Goal: Task Accomplishment & Management: Use online tool/utility

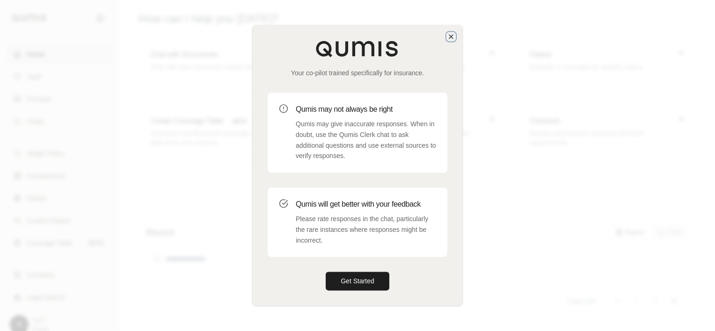
click at [453, 34] on icon "button" at bounding box center [450, 36] width 7 height 7
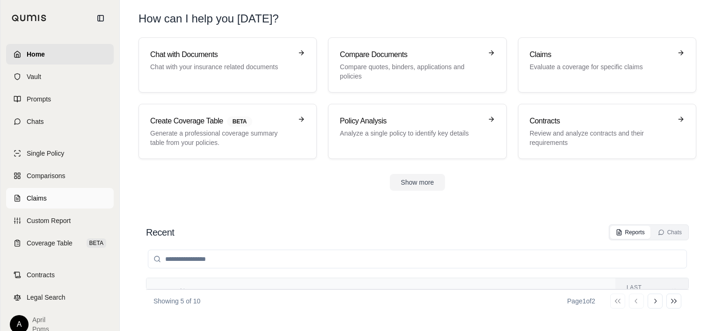
click at [39, 200] on span "Claims" at bounding box center [37, 198] width 20 height 9
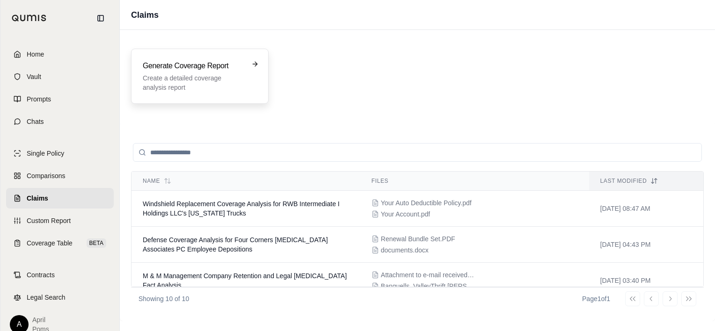
click at [213, 68] on h3 "Generate Coverage Report" at bounding box center [193, 65] width 101 height 11
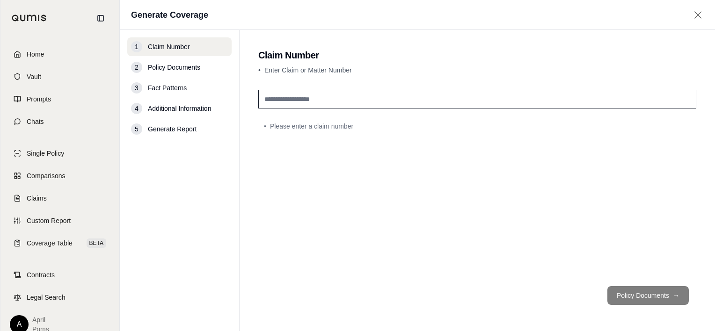
click at [340, 99] on input "text" at bounding box center [477, 99] width 438 height 19
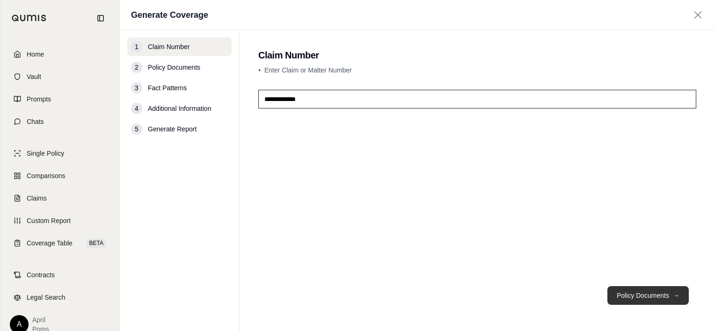
type input "**********"
click at [643, 294] on button "Policy Documents →" at bounding box center [647, 295] width 81 height 19
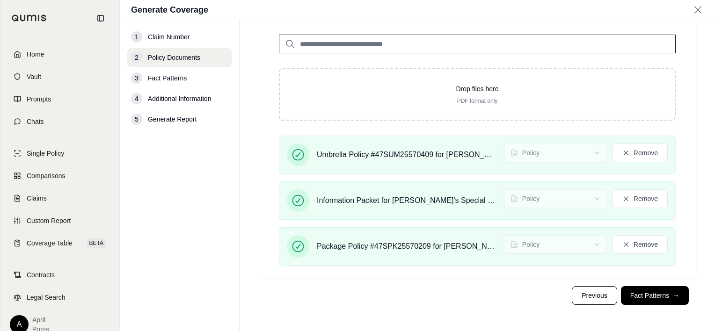
scroll to position [152, 0]
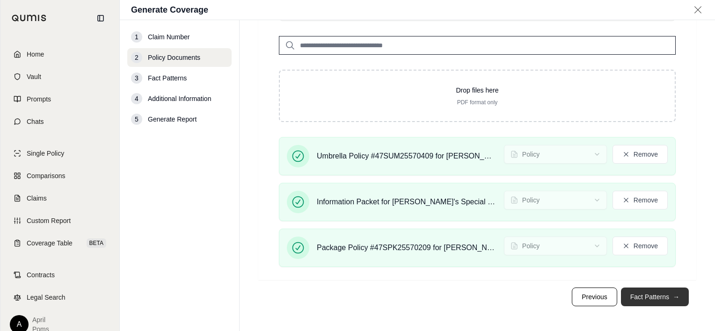
click at [647, 296] on button "Fact Patterns →" at bounding box center [655, 297] width 68 height 19
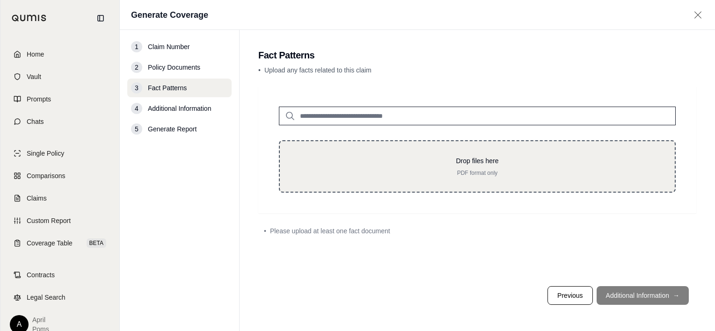
click at [481, 155] on div "Drop files here PDF format only" at bounding box center [477, 166] width 397 height 52
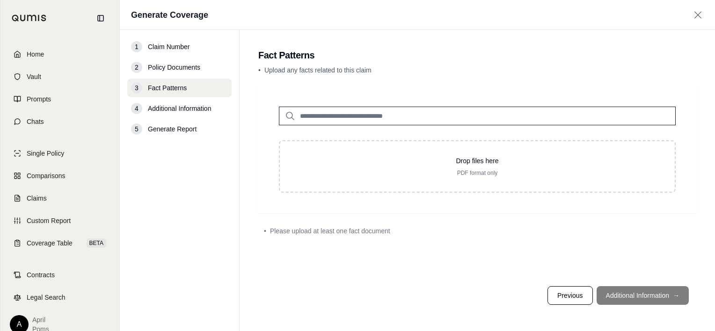
click at [418, 112] on input "search" at bounding box center [477, 116] width 397 height 19
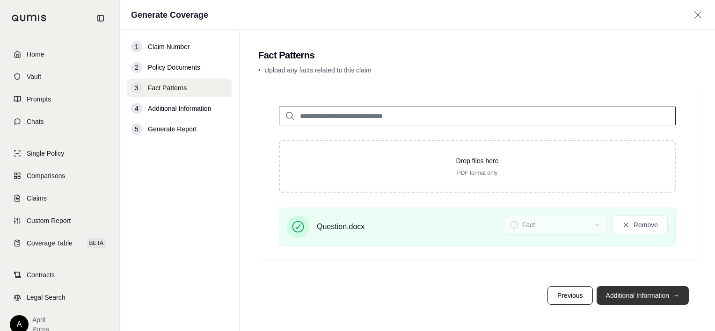
click at [630, 299] on button "Additional Information →" at bounding box center [643, 295] width 92 height 19
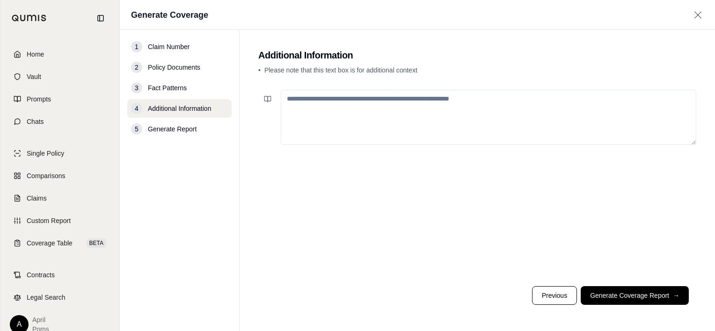
click at [429, 102] on textarea at bounding box center [489, 117] width 416 height 55
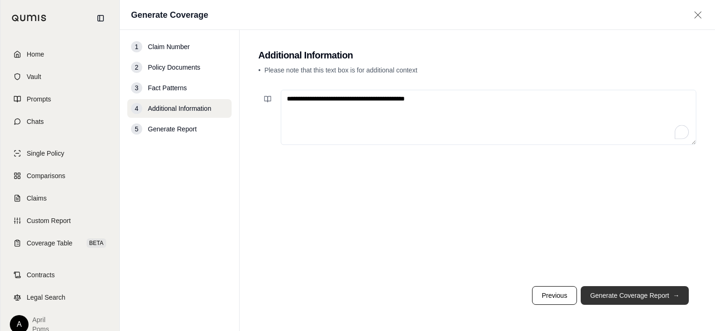
type textarea "**********"
click at [630, 294] on button "Generate Coverage Report →" at bounding box center [635, 295] width 108 height 19
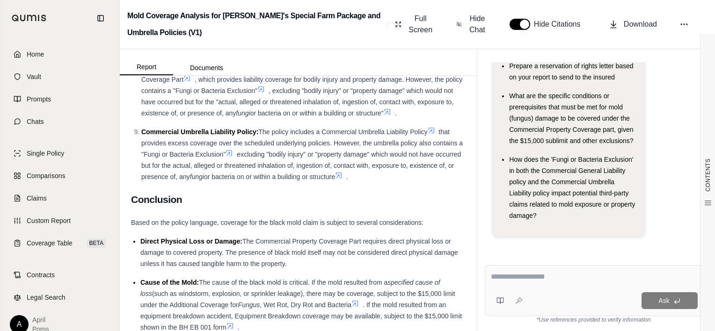
scroll to position [4410, 0]
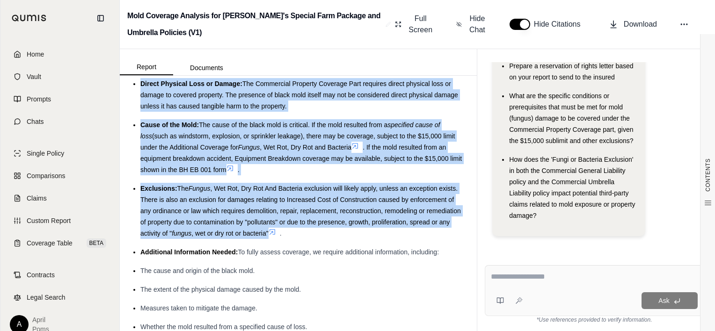
drag, startPoint x: 137, startPoint y: 124, endPoint x: 359, endPoint y: 279, distance: 271.2
click at [359, 279] on ul "Direct Physical Loss or Damage: The Commercial Property Coverage Part requires …" at bounding box center [298, 214] width 335 height 273
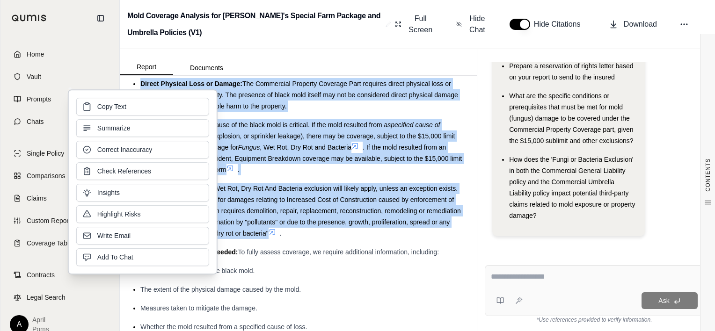
drag, startPoint x: 190, startPoint y: 134, endPoint x: 129, endPoint y: 102, distance: 68.7
click at [129, 102] on button "Copy Text" at bounding box center [142, 107] width 133 height 18
